Goal: Navigation & Orientation: Find specific page/section

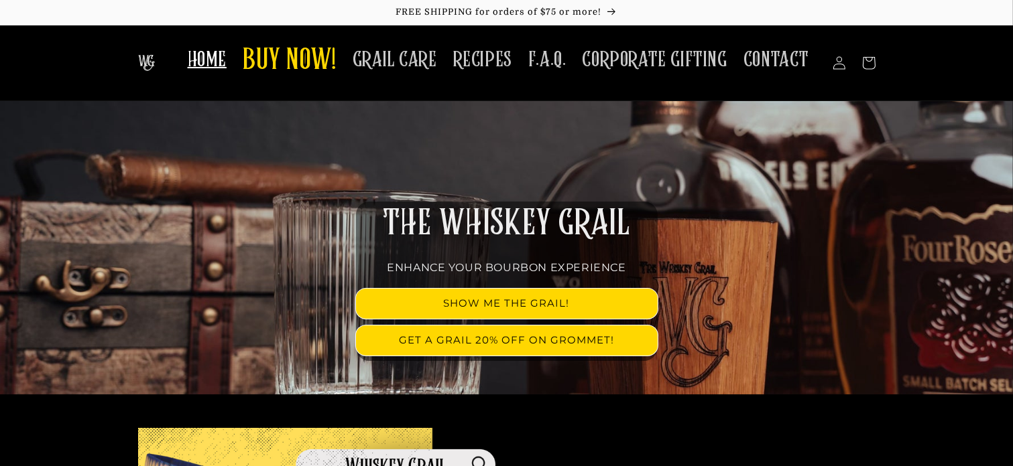
click at [216, 73] on span "HOME" at bounding box center [207, 60] width 39 height 26
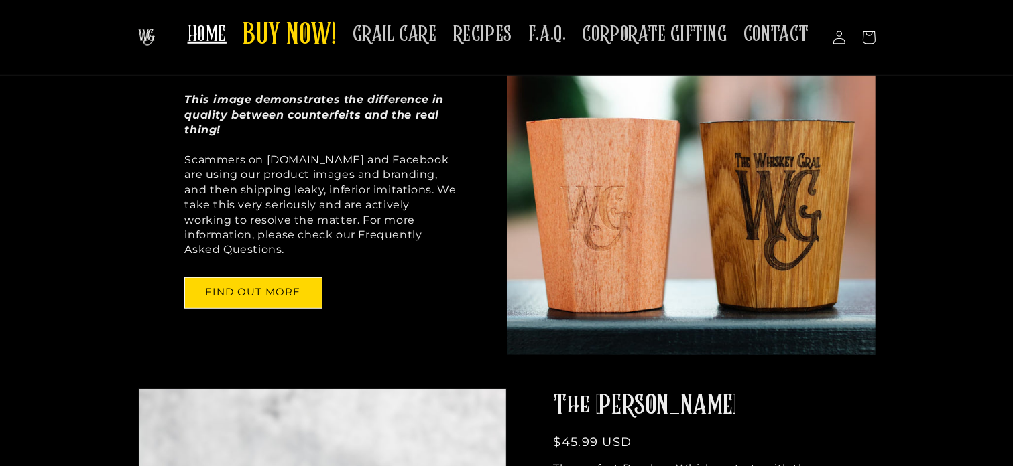
scroll to position [670, 0]
